Goal: Navigation & Orientation: Find specific page/section

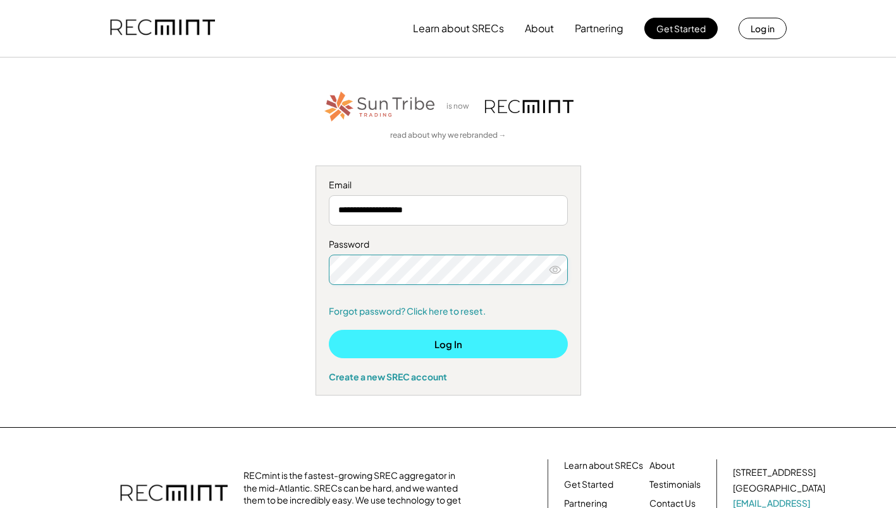
click at [444, 351] on button "Log In" at bounding box center [448, 344] width 239 height 28
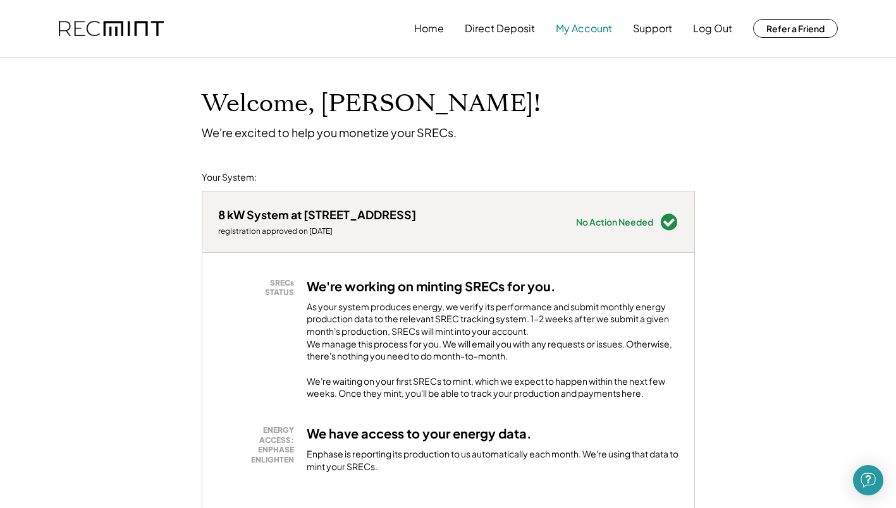
click at [579, 28] on button "My Account" at bounding box center [584, 28] width 56 height 25
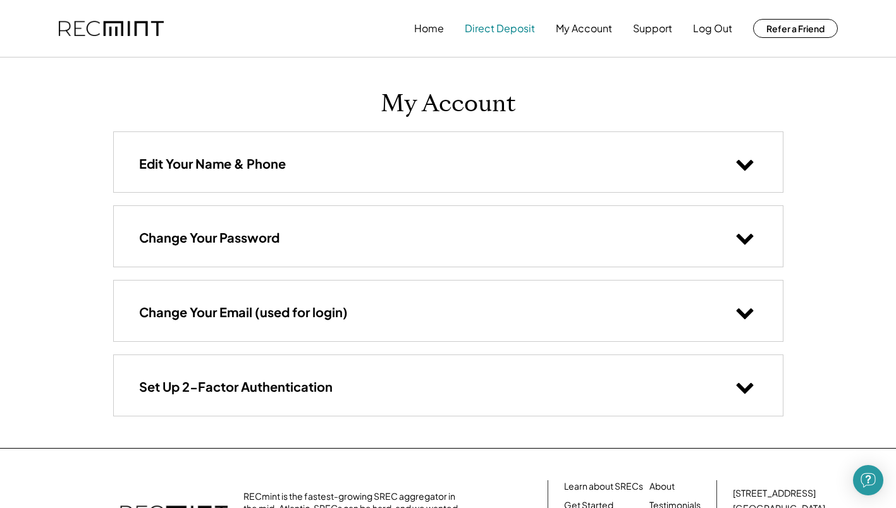
click at [484, 27] on button "Direct Deposit" at bounding box center [500, 28] width 70 height 25
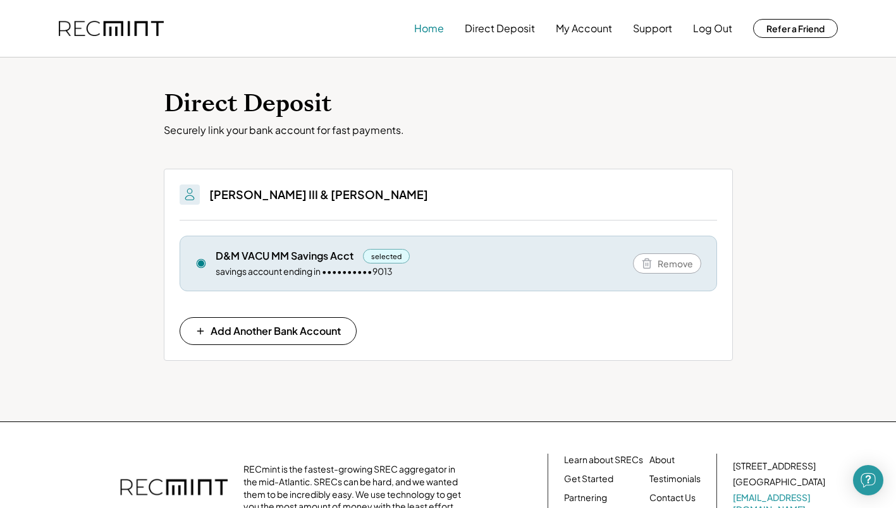
click at [424, 32] on button "Home" at bounding box center [429, 28] width 30 height 25
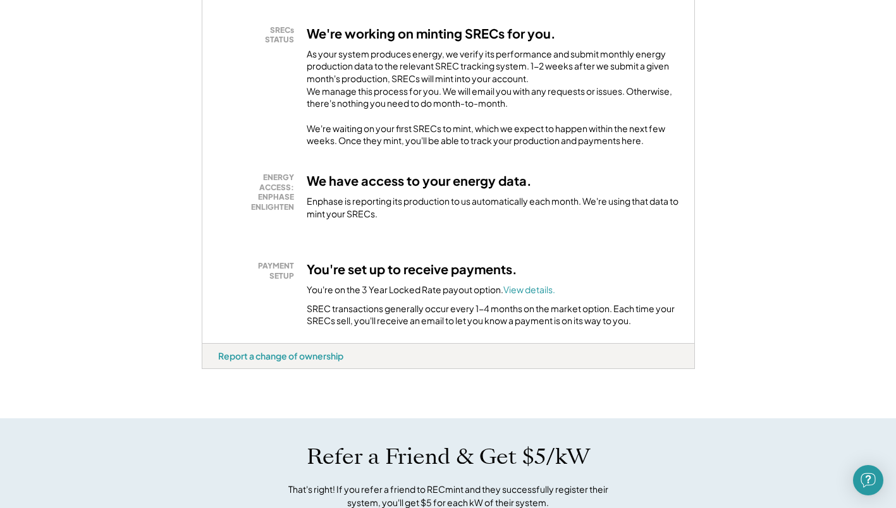
scroll to position [278, 0]
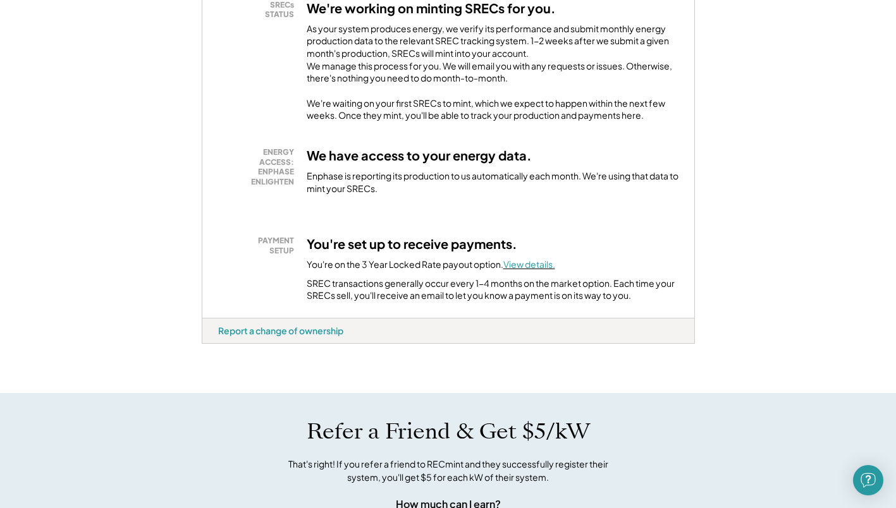
click at [532, 270] on font "View details." at bounding box center [529, 264] width 52 height 11
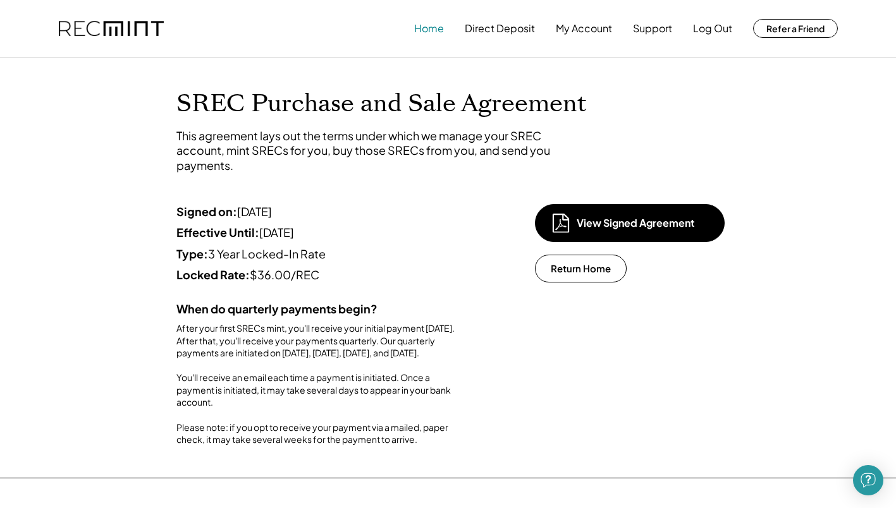
click at [422, 26] on button "Home" at bounding box center [429, 28] width 30 height 25
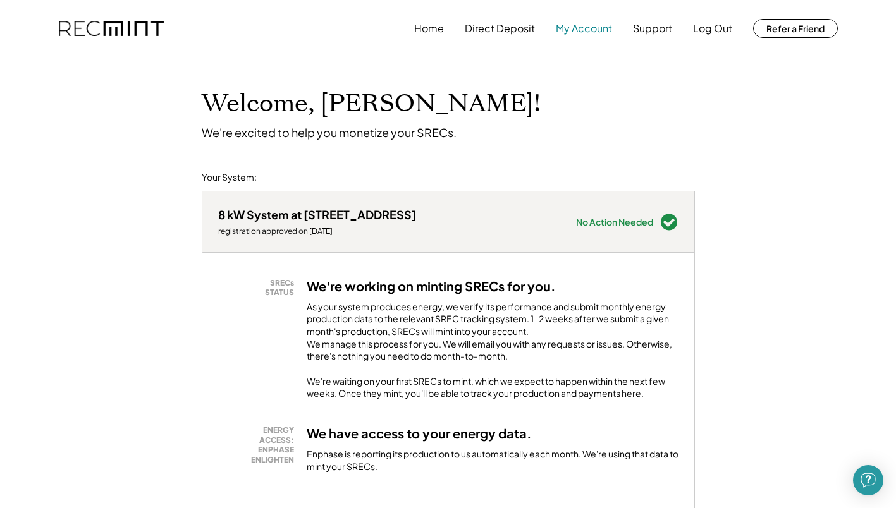
click at [579, 28] on button "My Account" at bounding box center [584, 28] width 56 height 25
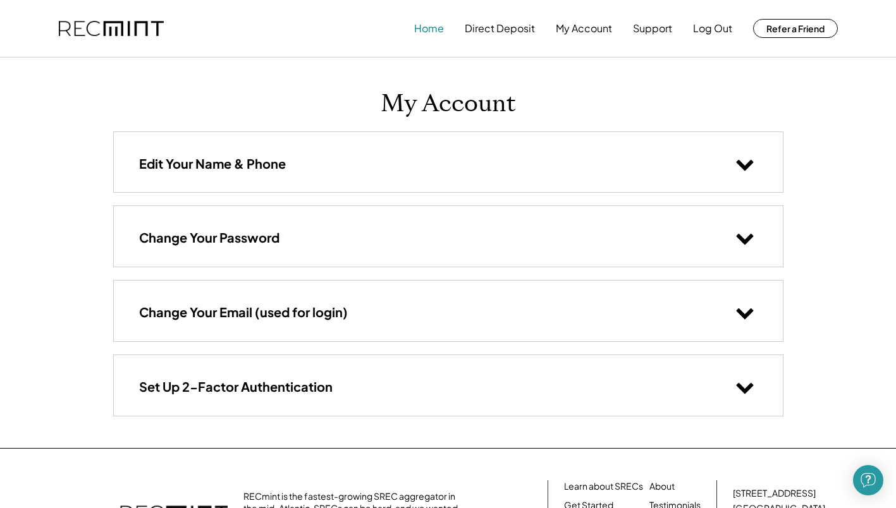
click at [425, 28] on button "Home" at bounding box center [429, 28] width 30 height 25
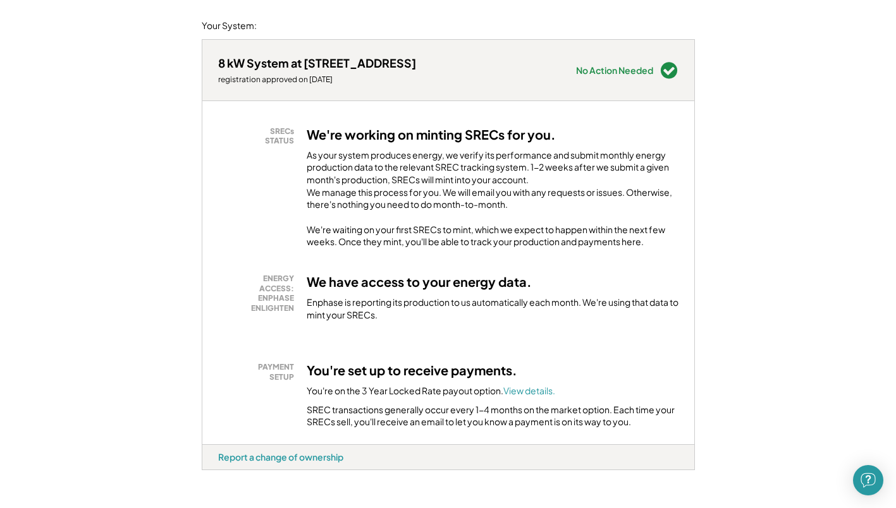
scroll to position [177, 0]
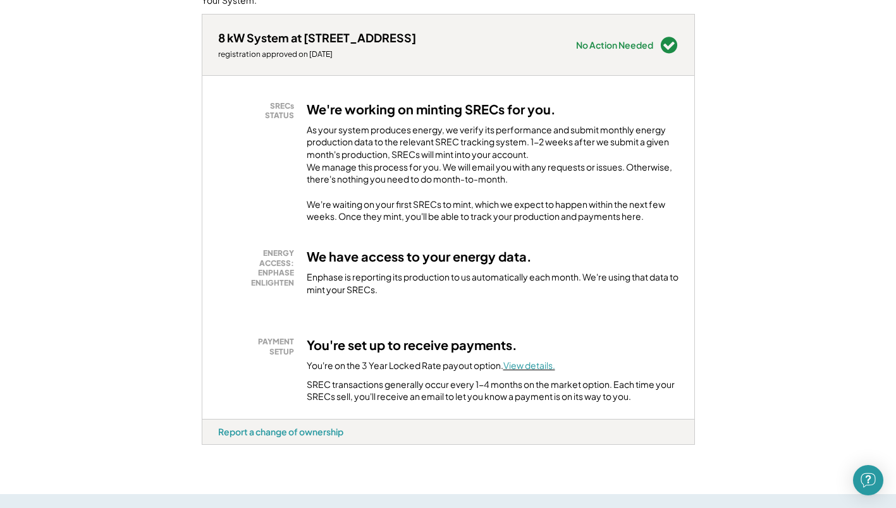
click at [527, 371] on font "View details." at bounding box center [529, 365] width 52 height 11
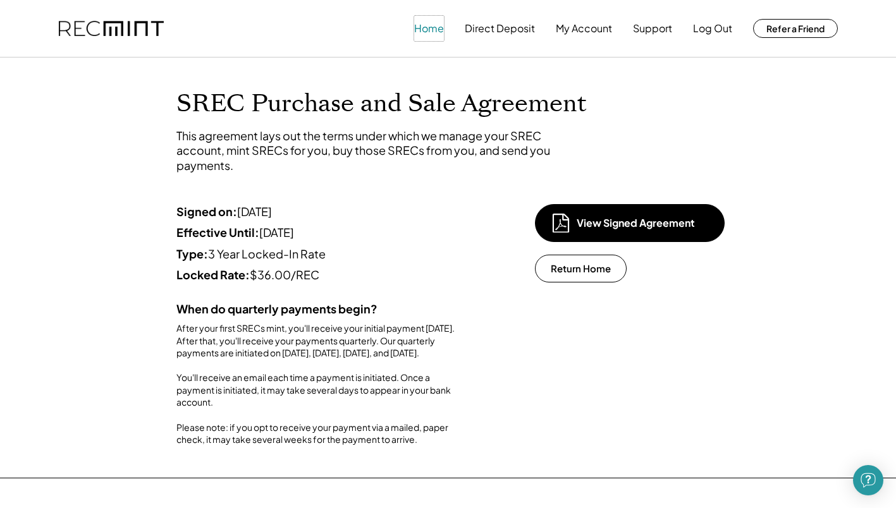
click at [430, 27] on button "Home" at bounding box center [429, 28] width 30 height 25
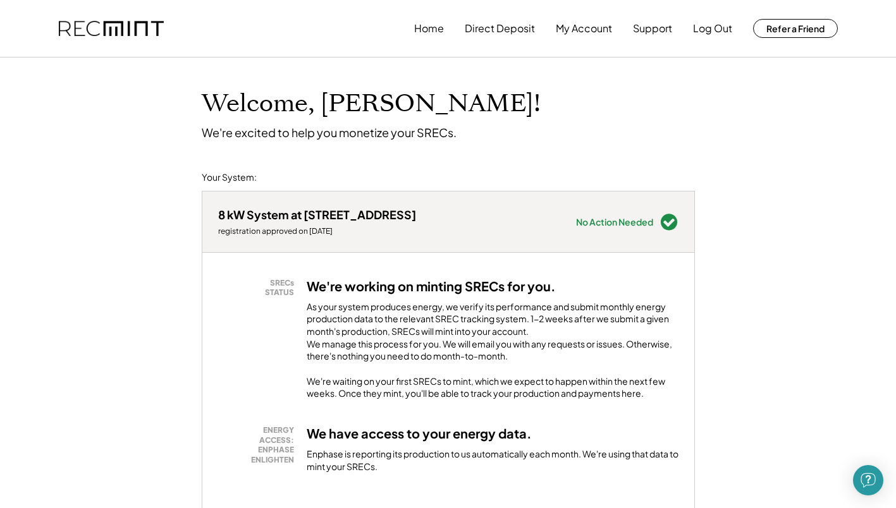
click at [132, 27] on img at bounding box center [111, 29] width 105 height 16
click at [427, 27] on button "Home" at bounding box center [429, 28] width 30 height 25
